Goal: Task Accomplishment & Management: Use online tool/utility

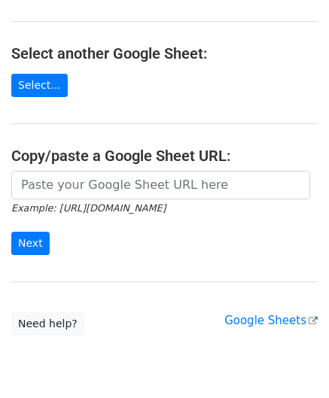
scroll to position [151, 0]
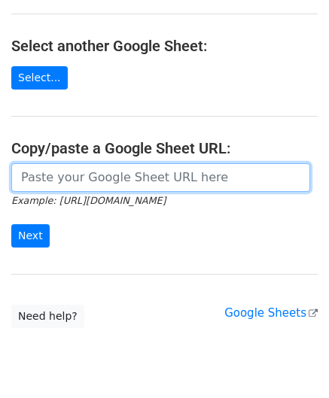
click at [62, 178] on input "url" at bounding box center [160, 177] width 299 height 29
paste input "https://docs.google.com/spreadsheets/d/1cDFbhu_YHOVfhqZK8uDWEMjOcmH1ypELoDBwnNt…"
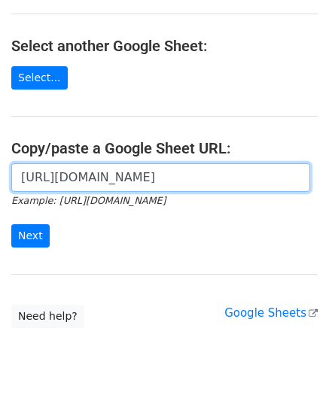
scroll to position [0, 352]
type input "https://docs.google.com/spreadsheets/d/1cDFbhu_YHOVfhqZK8uDWEMjOcmH1ypELoDBwnNt…"
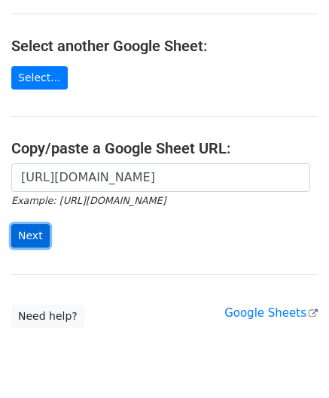
click at [38, 233] on input "Next" at bounding box center [30, 235] width 38 height 23
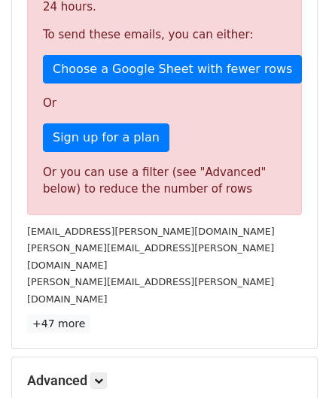
scroll to position [508, 0]
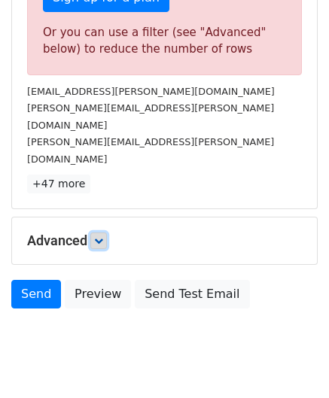
click at [97, 236] on icon at bounding box center [98, 240] width 9 height 9
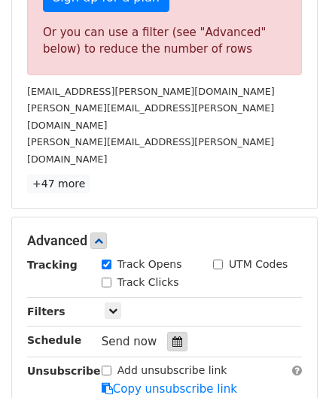
click at [172, 337] on icon at bounding box center [177, 342] width 10 height 11
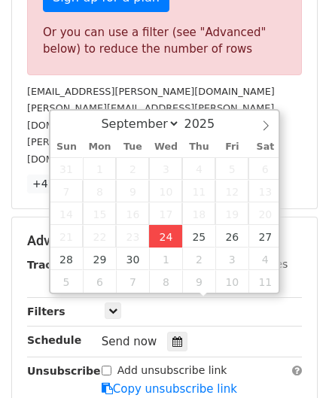
type input "[DATE] 12:00"
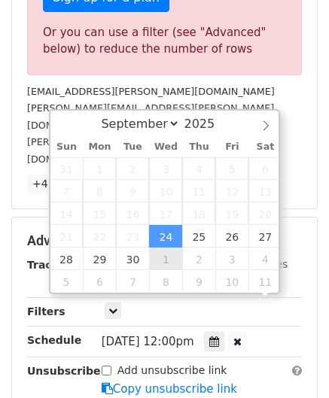
scroll to position [0, 0]
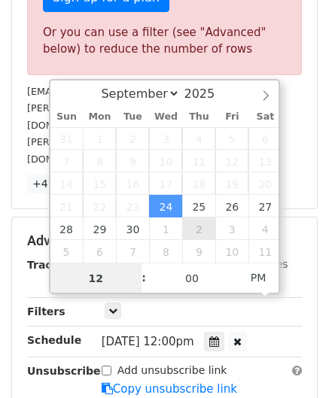
paste input "6"
type input "6"
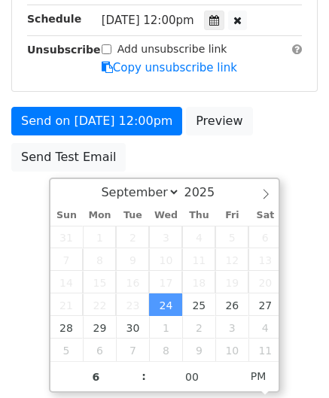
type input "[DATE] 18:00"
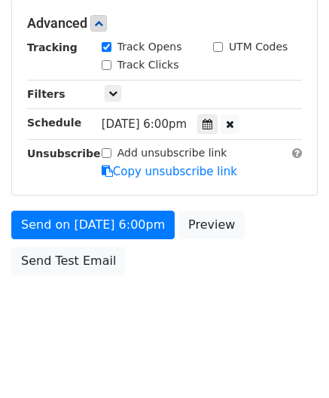
scroll to position [690, 0]
